Goal: Go to known website: Go to known website

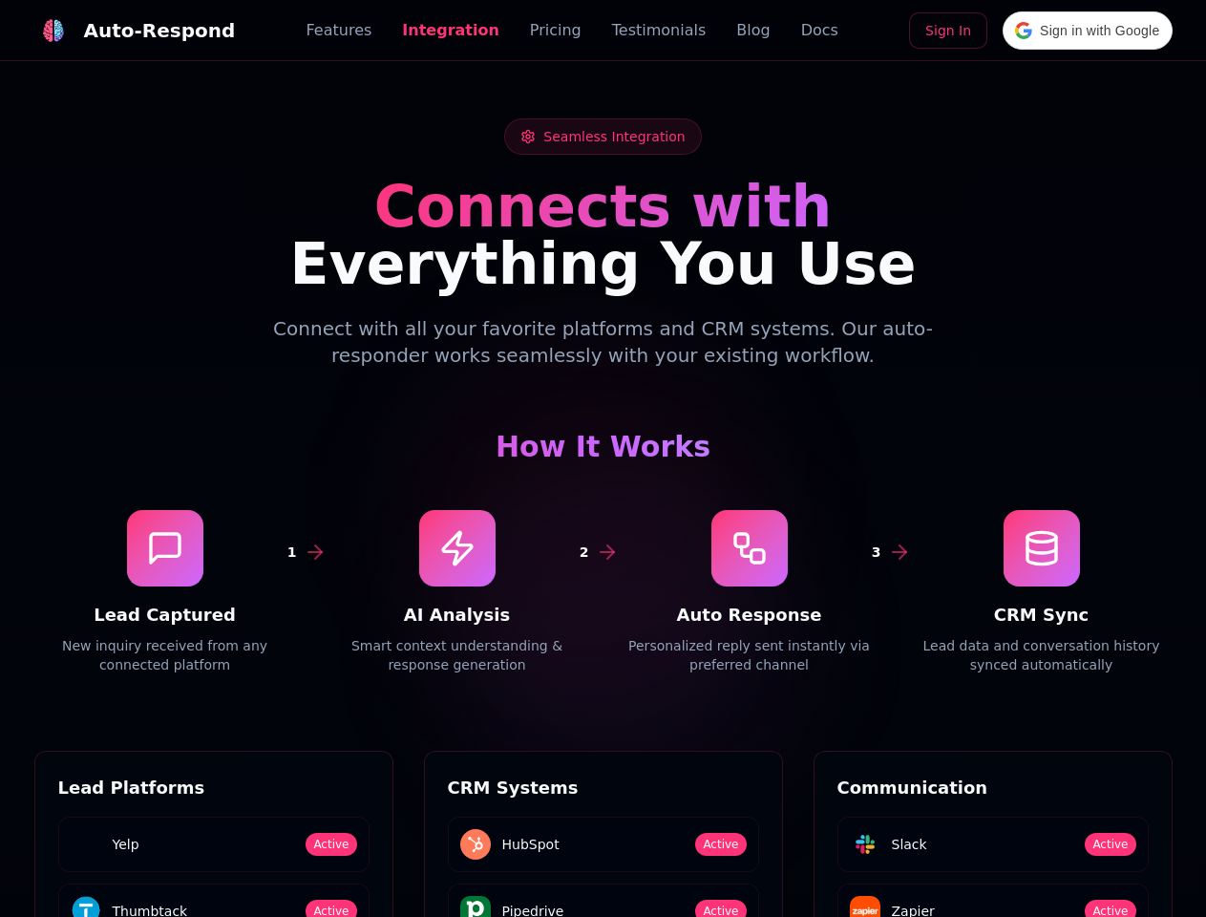
scroll to position [2580, 0]
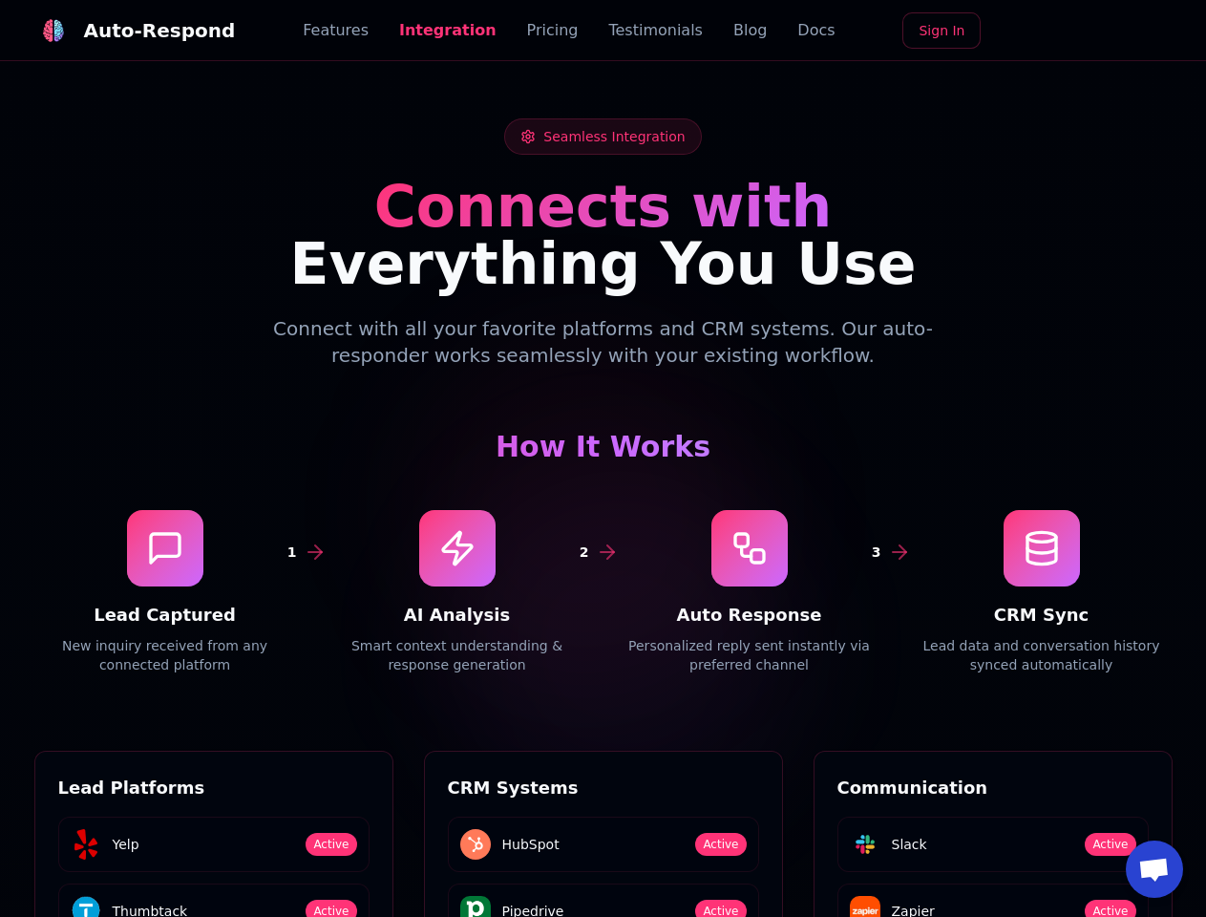
click at [123, 31] on div "Auto-Respond" at bounding box center [160, 30] width 152 height 27
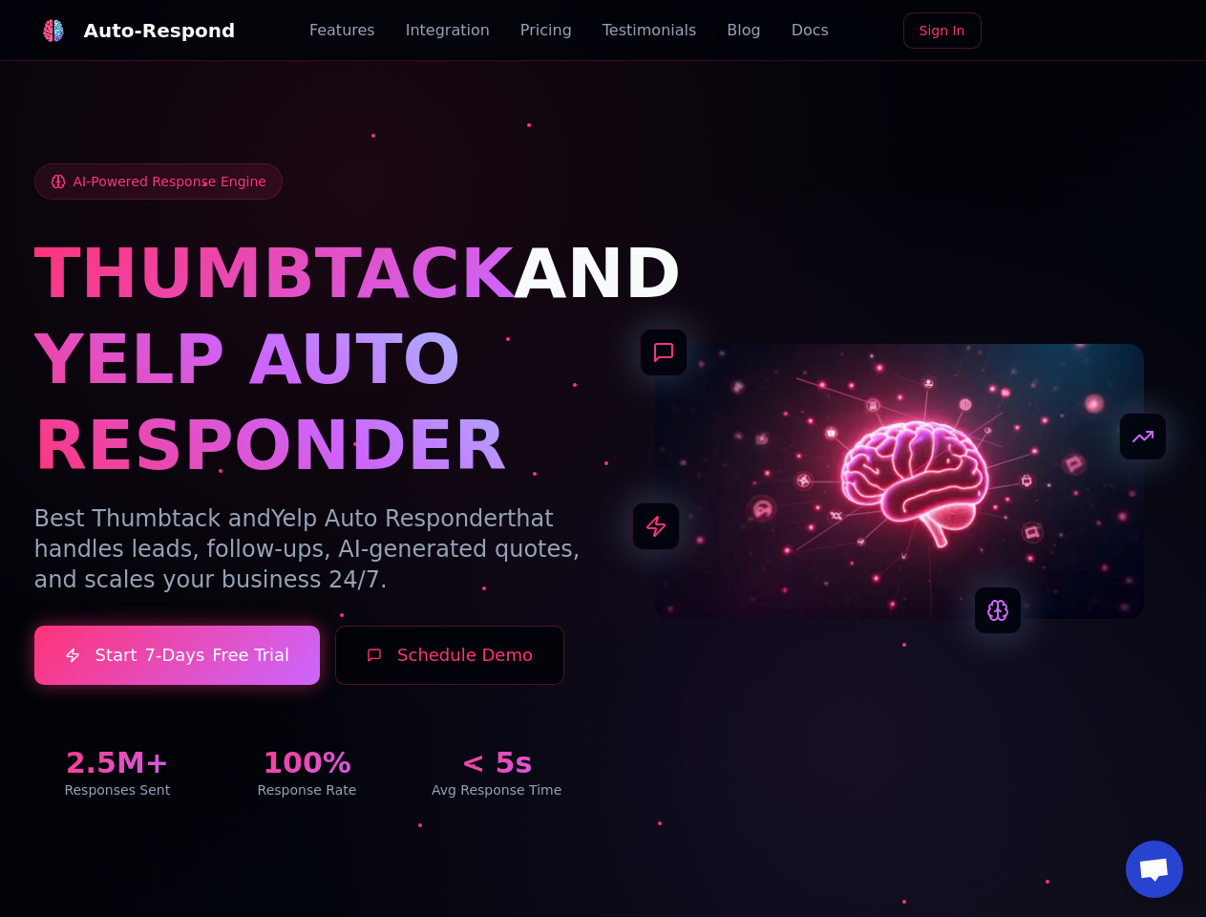
click at [1155, 869] on span "Open chat" at bounding box center [1155, 871] width 32 height 27
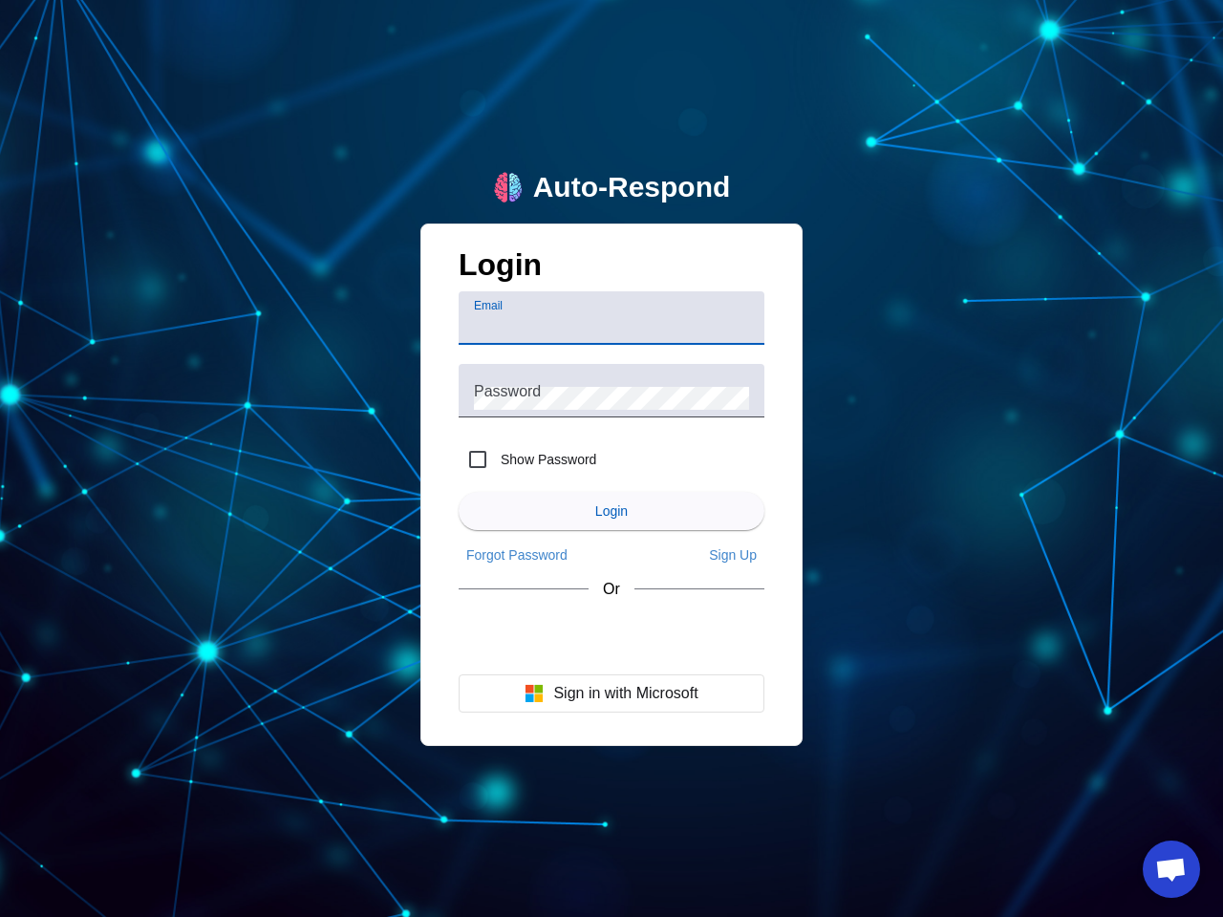
click at [611, 318] on input "Email" at bounding box center [611, 325] width 275 height 23
